Goal: Information Seeking & Learning: Learn about a topic

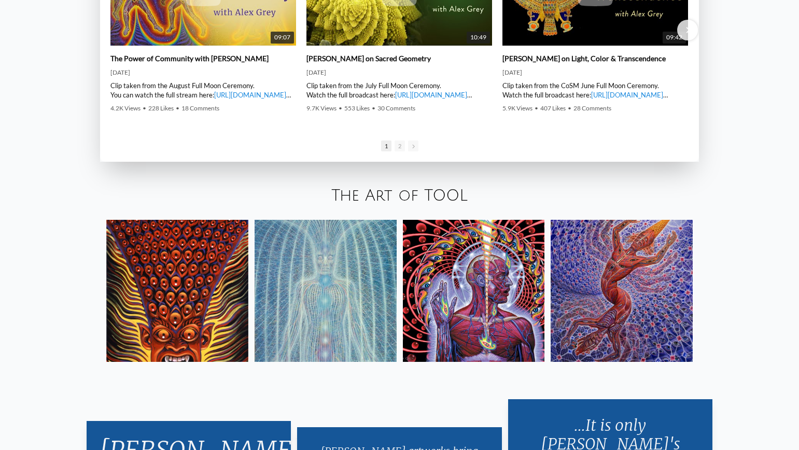
scroll to position [1815, 0]
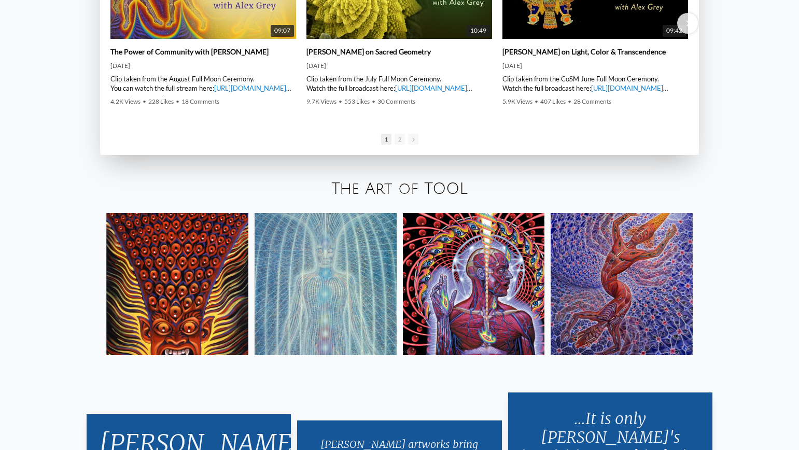
click at [400, 187] on link "The Art of TOOL" at bounding box center [399, 189] width 136 height 17
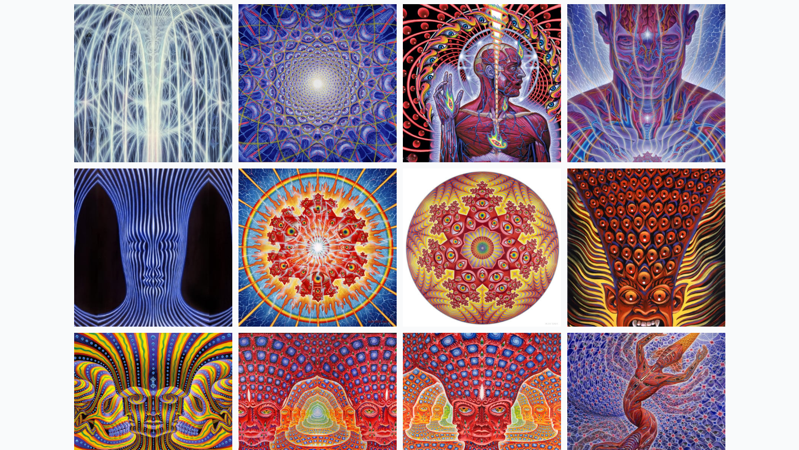
scroll to position [415, 0]
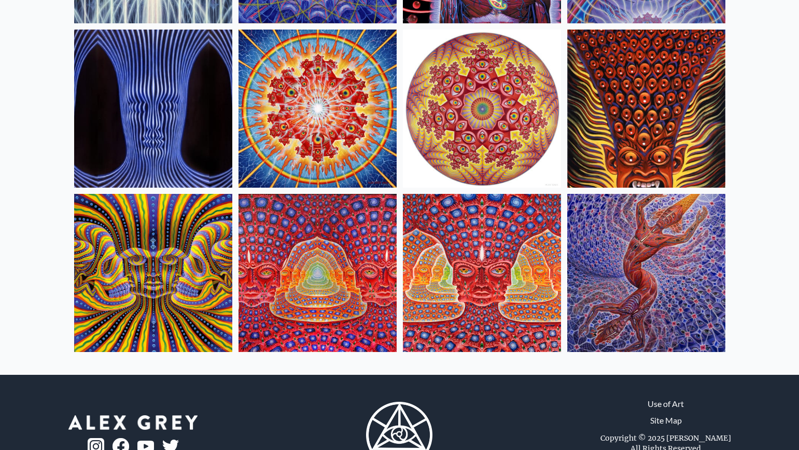
click at [673, 289] on img at bounding box center [646, 273] width 158 height 158
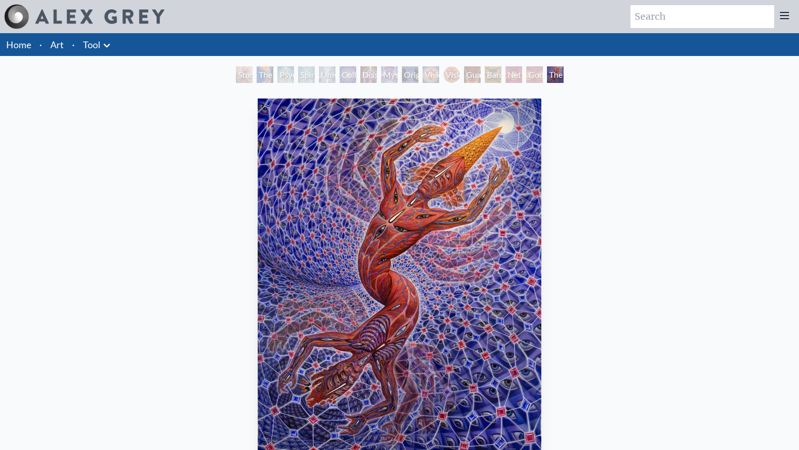
click at [407, 77] on div "Original Face" at bounding box center [410, 74] width 17 height 17
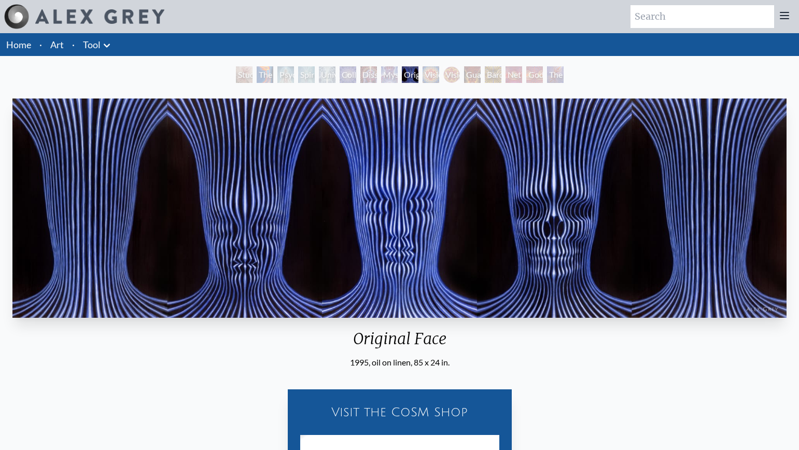
click at [350, 75] on div "Collective Vision" at bounding box center [348, 74] width 17 height 17
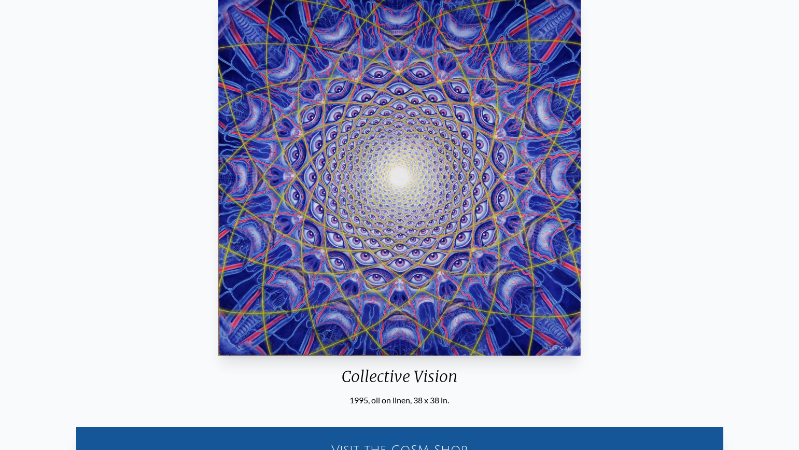
scroll to position [52, 0]
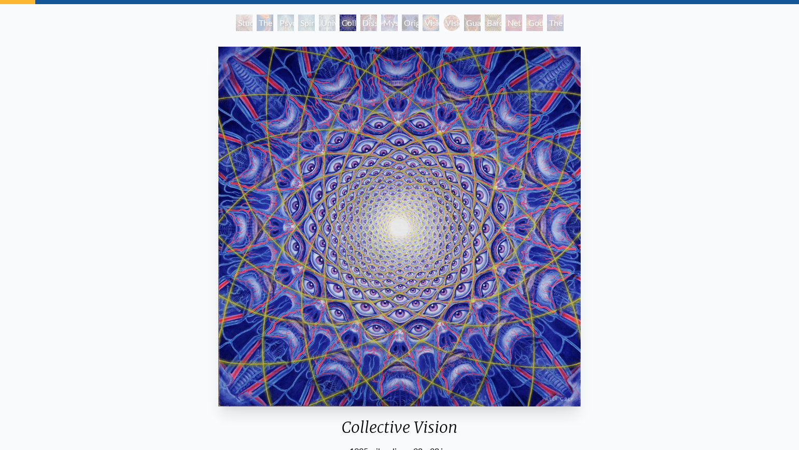
click at [390, 24] on div "Mystic Eye" at bounding box center [389, 23] width 17 height 17
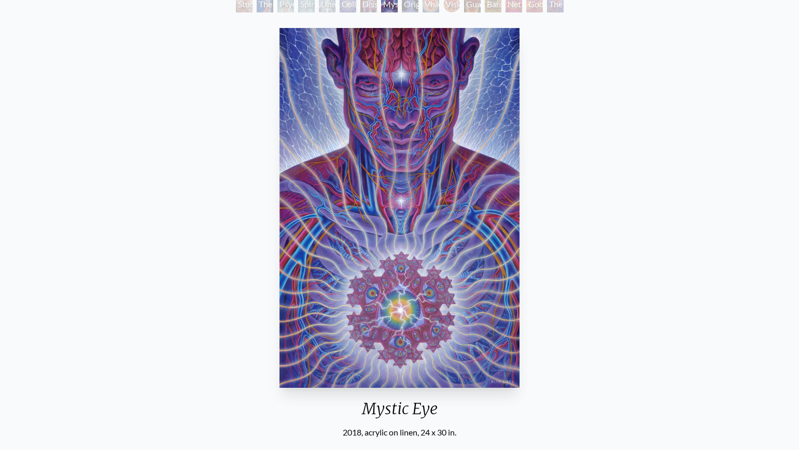
scroll to position [52, 0]
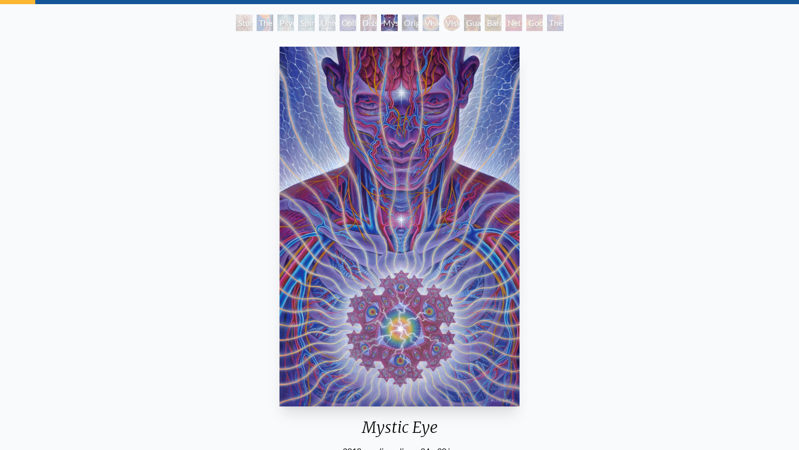
click at [377, 24] on div "Dissectional Art for Tool's Lateralus CD" at bounding box center [369, 23] width 17 height 17
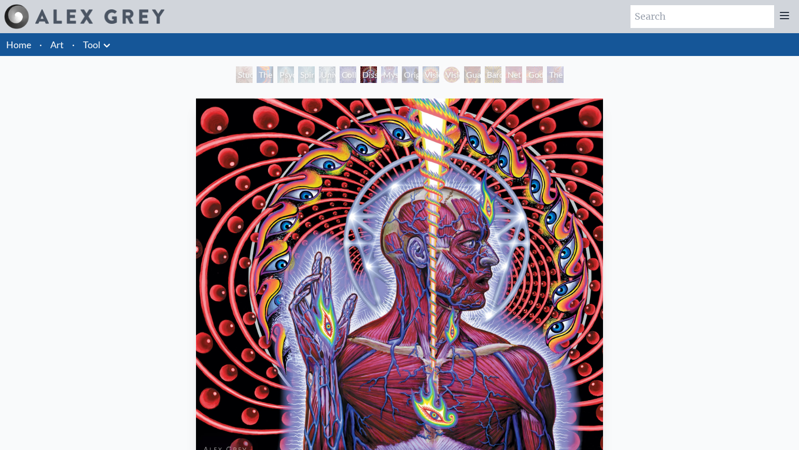
click at [340, 78] on div "Collective Vision" at bounding box center [348, 74] width 17 height 17
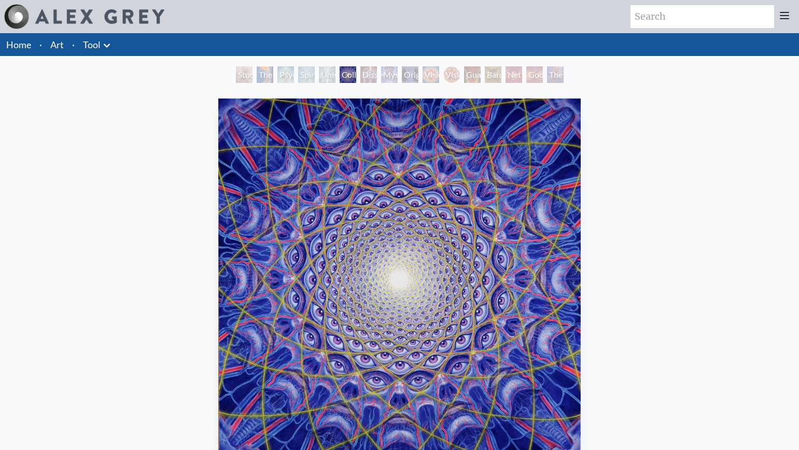
click at [236, 77] on div "Study for the Great Turn" at bounding box center [244, 74] width 17 height 17
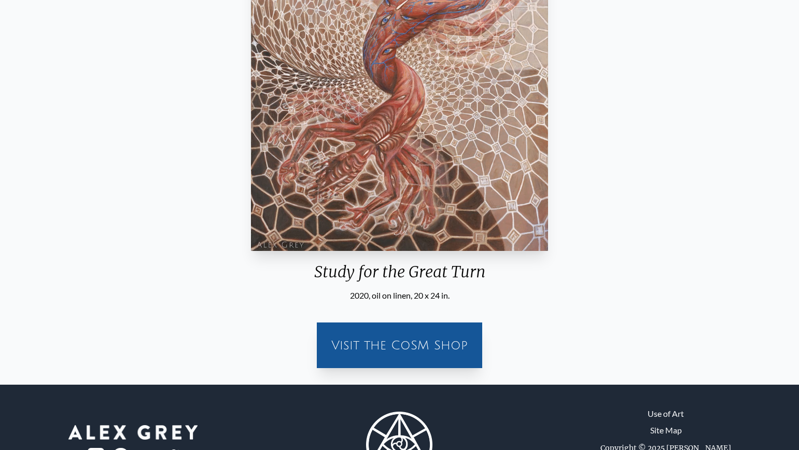
scroll to position [52, 0]
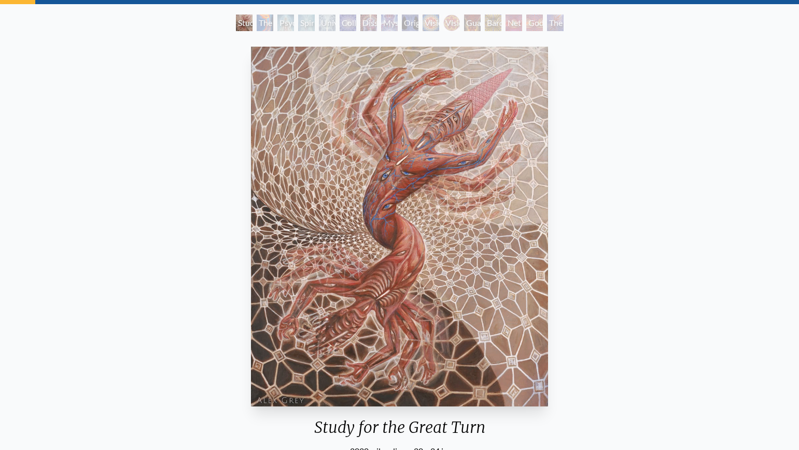
click at [258, 19] on div "The Torch" at bounding box center [265, 23] width 17 height 17
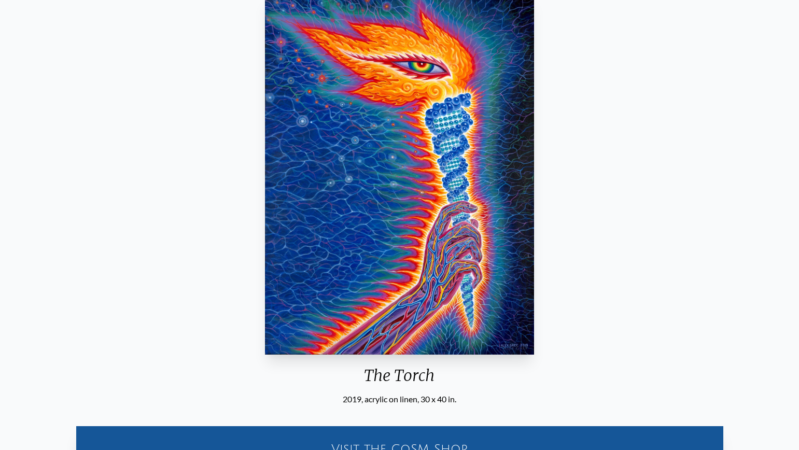
scroll to position [52, 0]
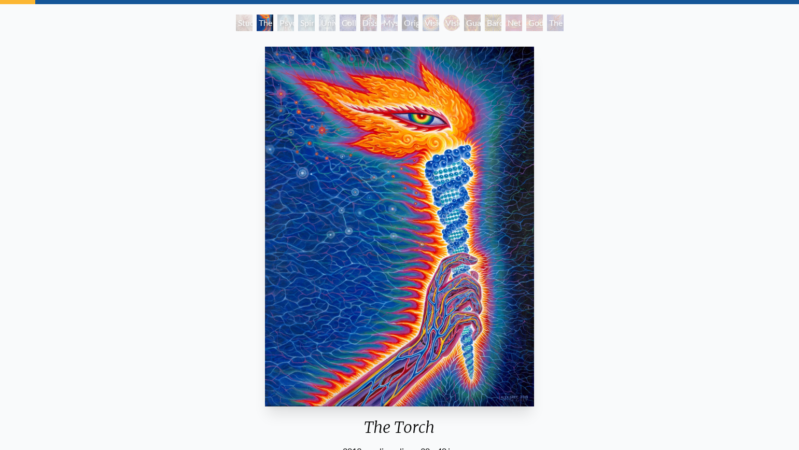
click at [298, 22] on div "Spiritual Energy System" at bounding box center [306, 23] width 17 height 17
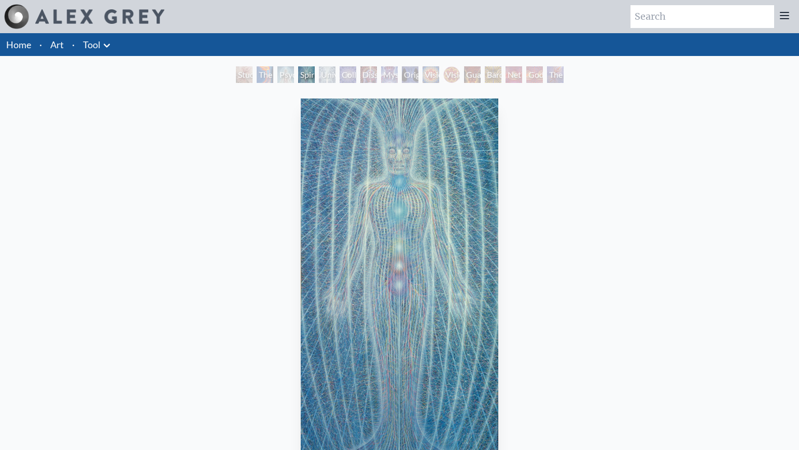
click at [319, 74] on div "Universal Mind Lattice" at bounding box center [327, 74] width 17 height 17
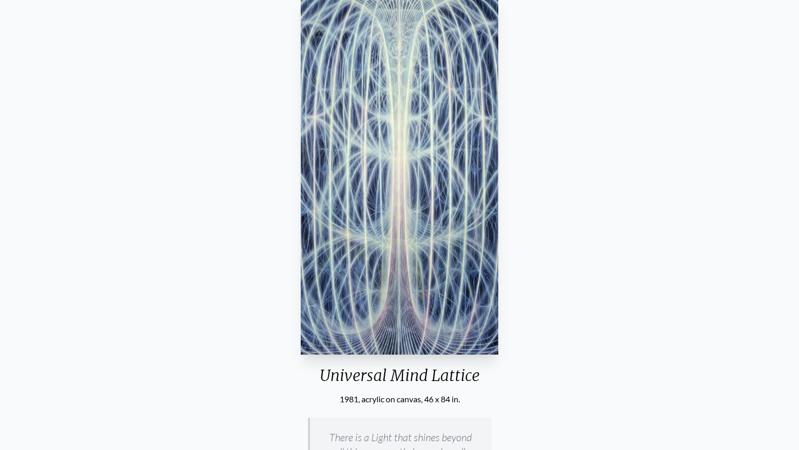
scroll to position [52, 0]
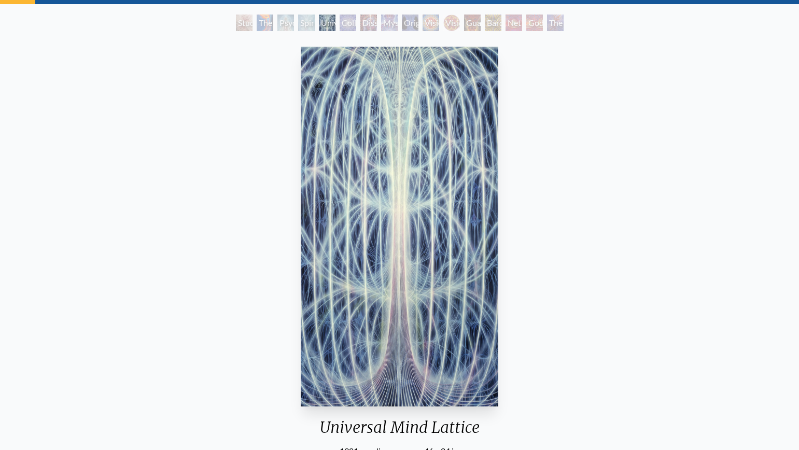
click at [341, 25] on div "Collective Vision" at bounding box center [348, 23] width 17 height 17
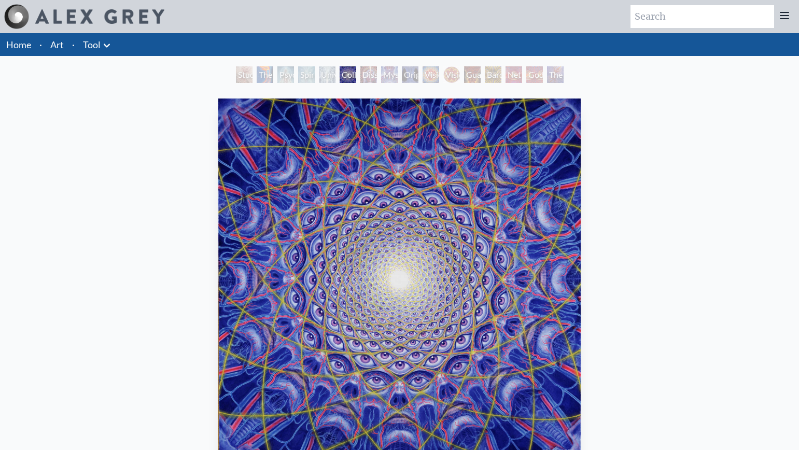
click at [364, 76] on div "Dissectional Art for Tool's Lateralus CD" at bounding box center [369, 74] width 17 height 17
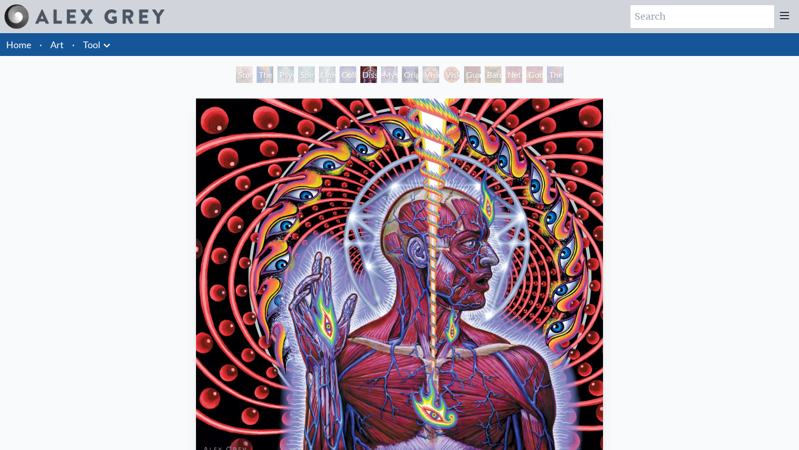
click at [386, 76] on div "Mystic Eye" at bounding box center [389, 74] width 17 height 17
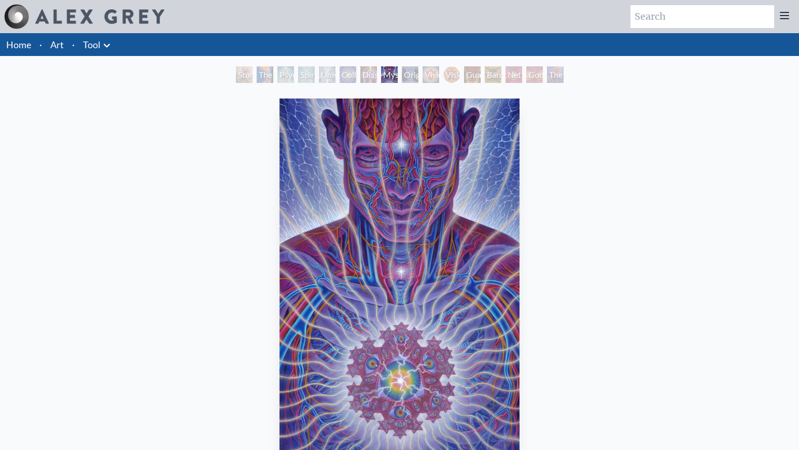
click at [419, 70] on div "Original Face" at bounding box center [410, 74] width 17 height 17
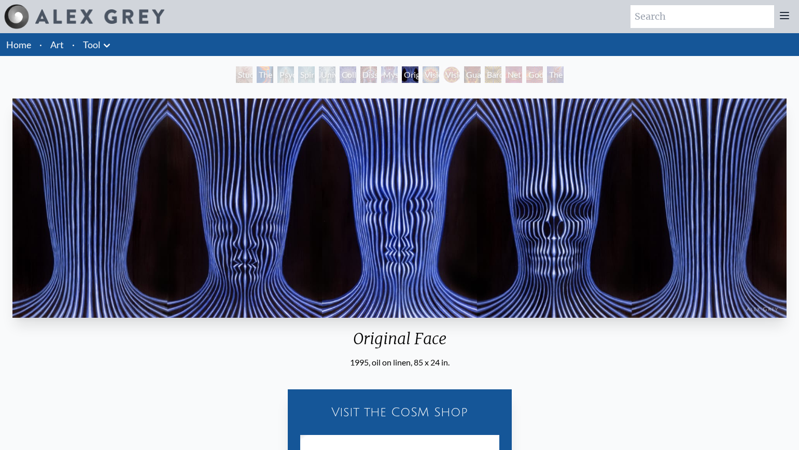
click at [428, 78] on div "Vision Crystal" at bounding box center [431, 74] width 17 height 17
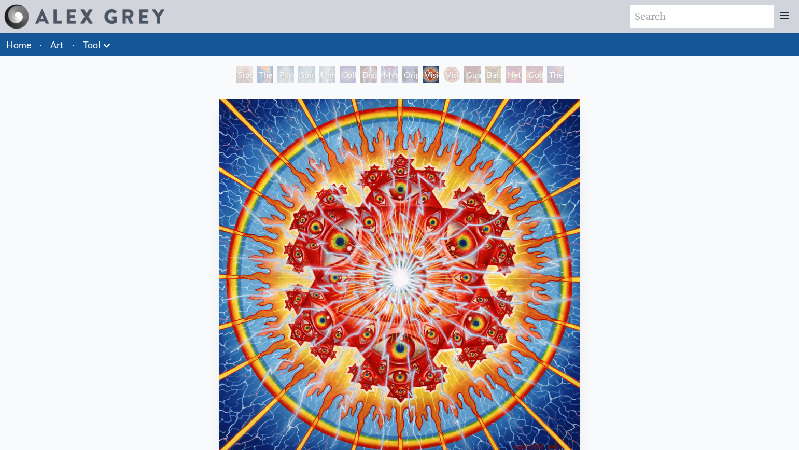
click at [455, 74] on div "Vision Crystal Tondo" at bounding box center [451, 74] width 17 height 17
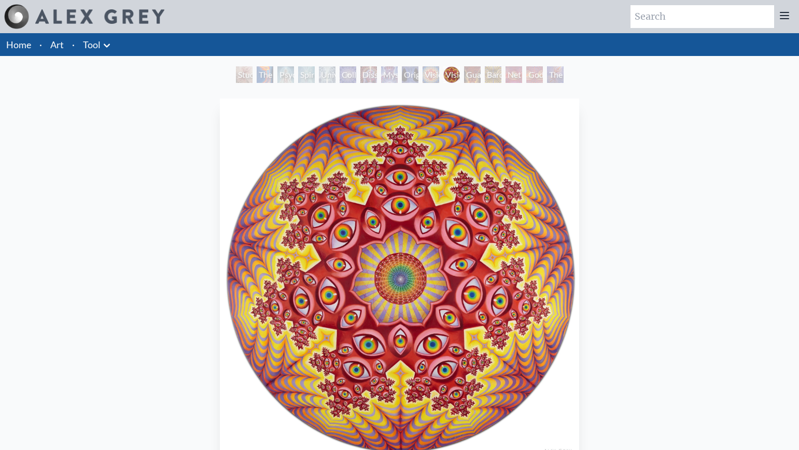
click at [502, 75] on div "Bardo Being" at bounding box center [493, 74] width 17 height 17
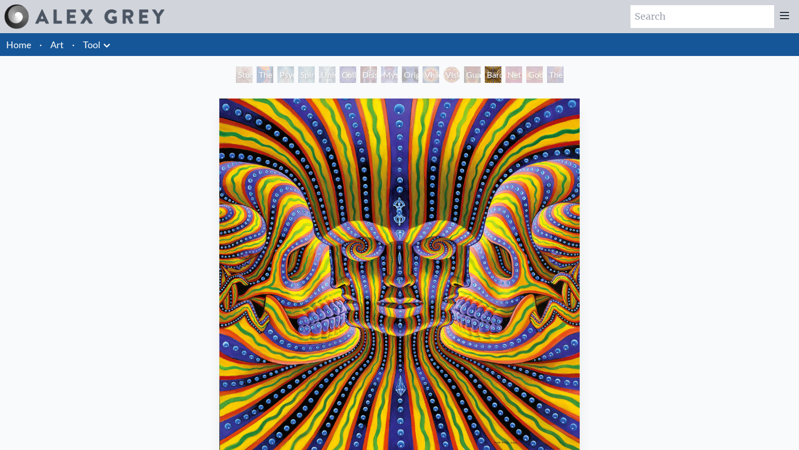
click at [543, 80] on div "Godself" at bounding box center [534, 74] width 17 height 17
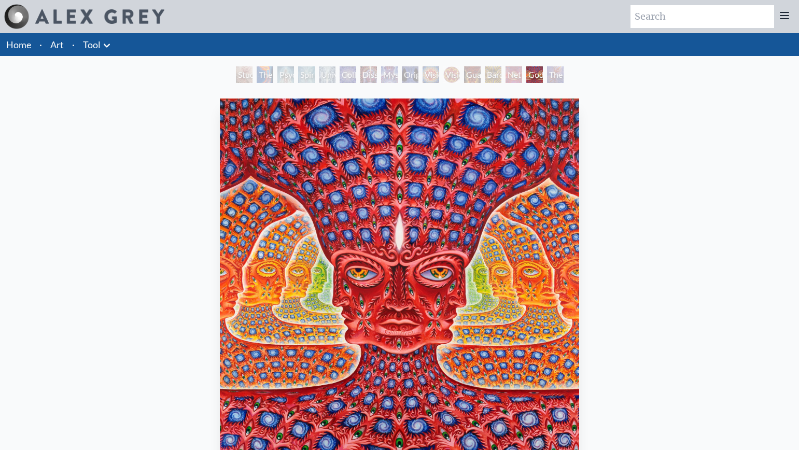
click at [564, 81] on div "The Great Turn" at bounding box center [555, 74] width 17 height 17
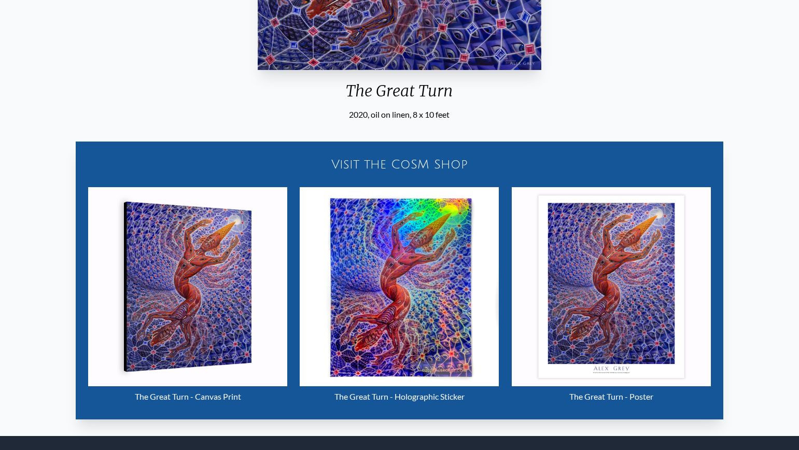
scroll to position [495, 0]
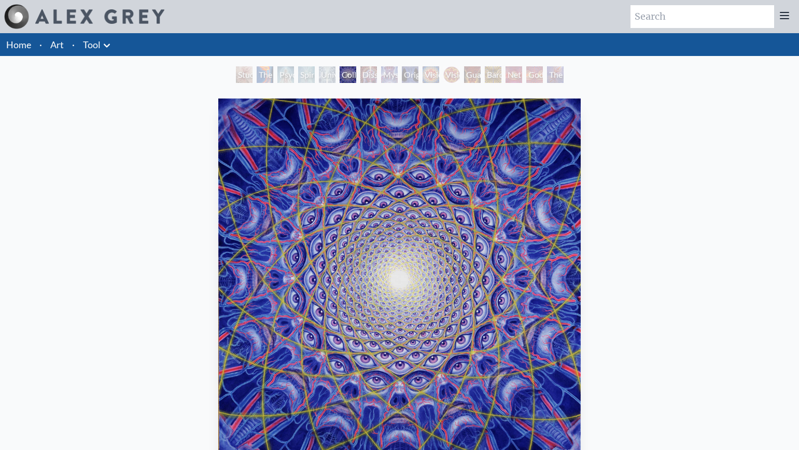
scroll to position [52, 0]
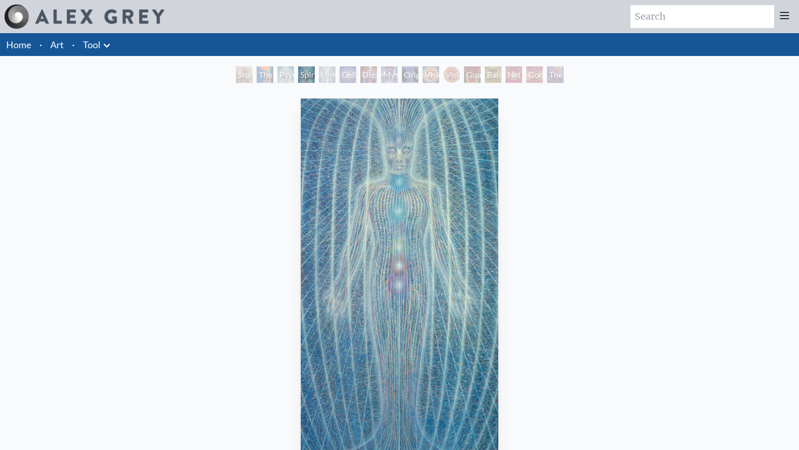
scroll to position [52, 0]
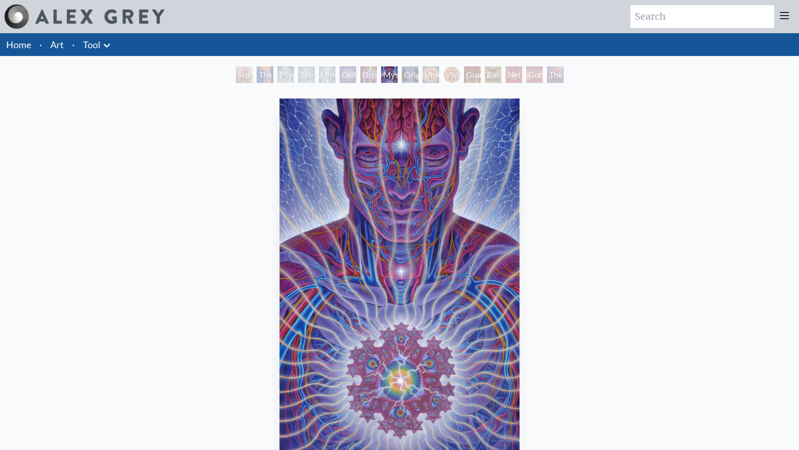
scroll to position [52, 0]
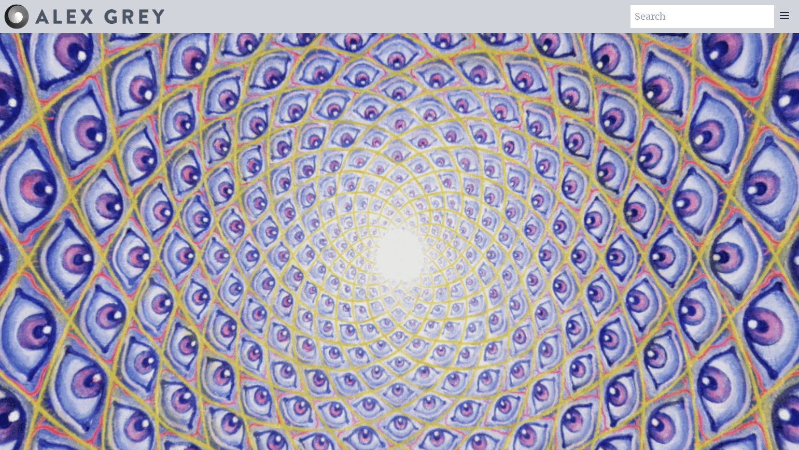
scroll to position [1755, 0]
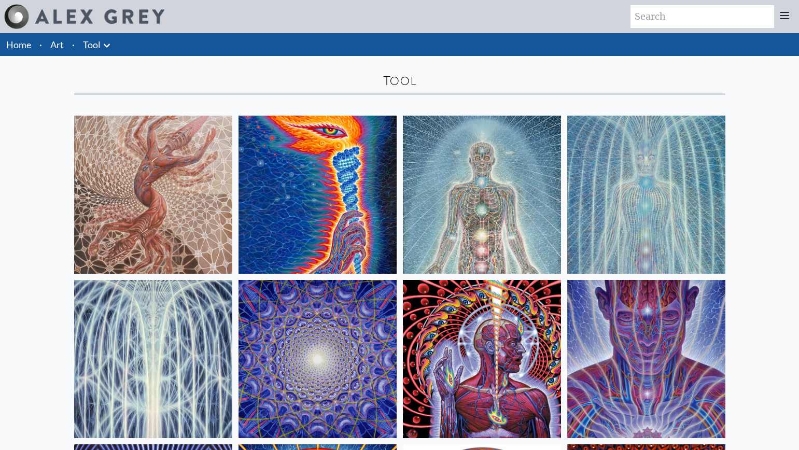
scroll to position [415, 0]
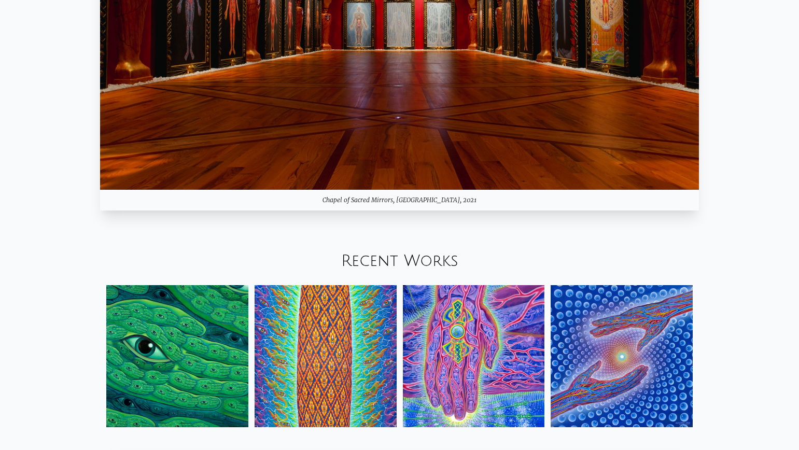
scroll to position [1237, 0]
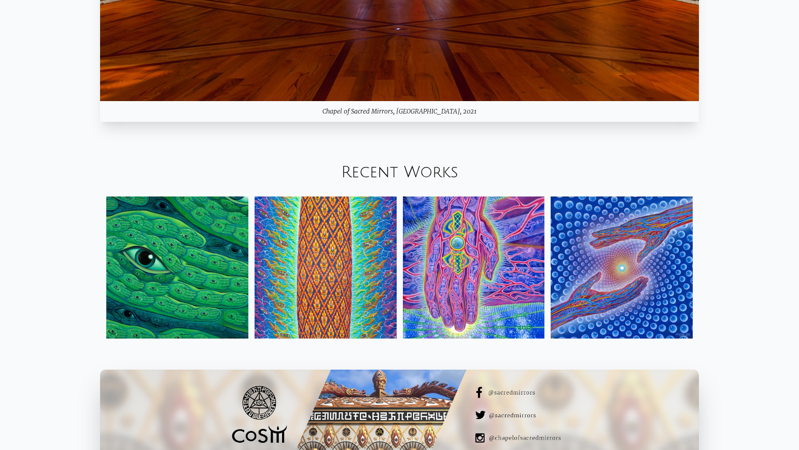
click at [227, 265] on img at bounding box center [177, 268] width 142 height 142
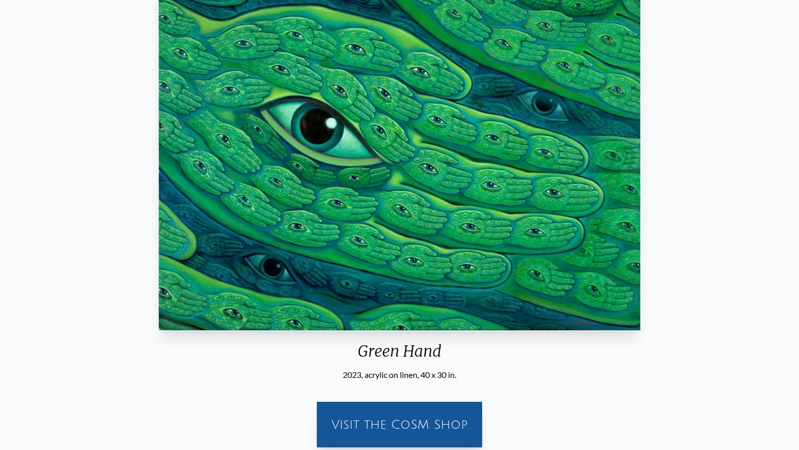
scroll to position [3, 0]
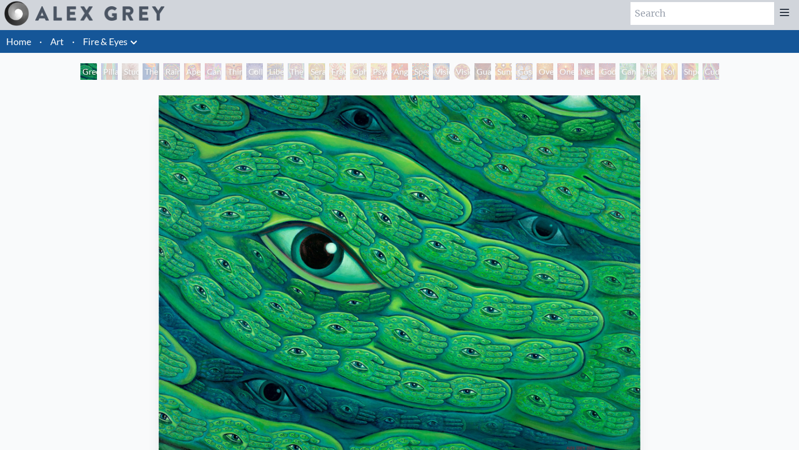
click at [122, 72] on div "Study for the Great Turn" at bounding box center [130, 71] width 17 height 17
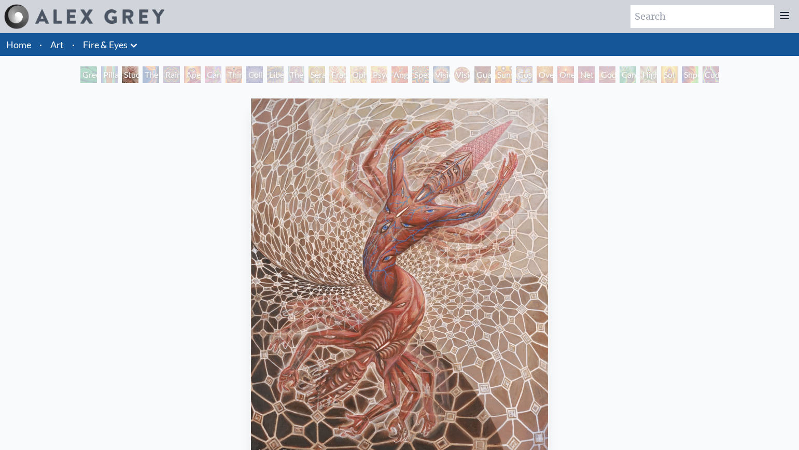
click at [491, 78] on div "Guardian of Infinite Vision" at bounding box center [483, 74] width 17 height 17
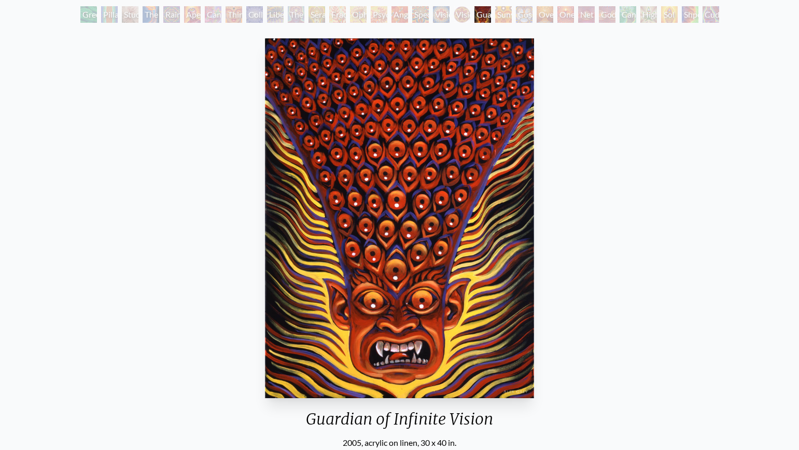
scroll to position [52, 0]
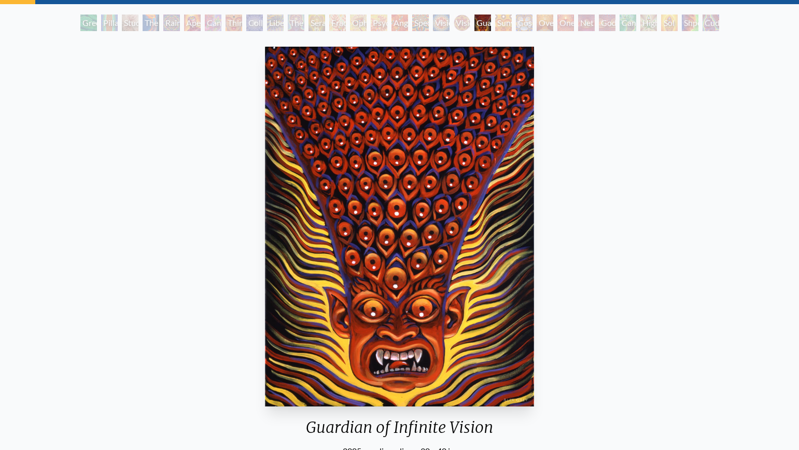
click at [498, 23] on div "Sunyata" at bounding box center [503, 23] width 17 height 17
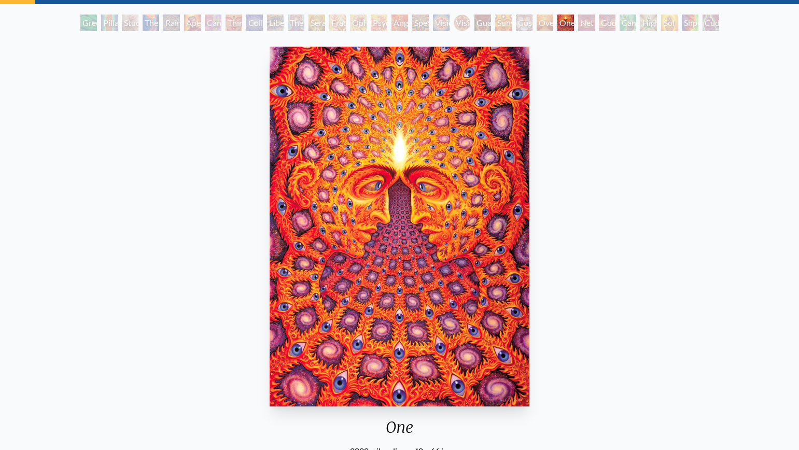
scroll to position [73, 0]
